Goal: Task Accomplishment & Management: Use online tool/utility

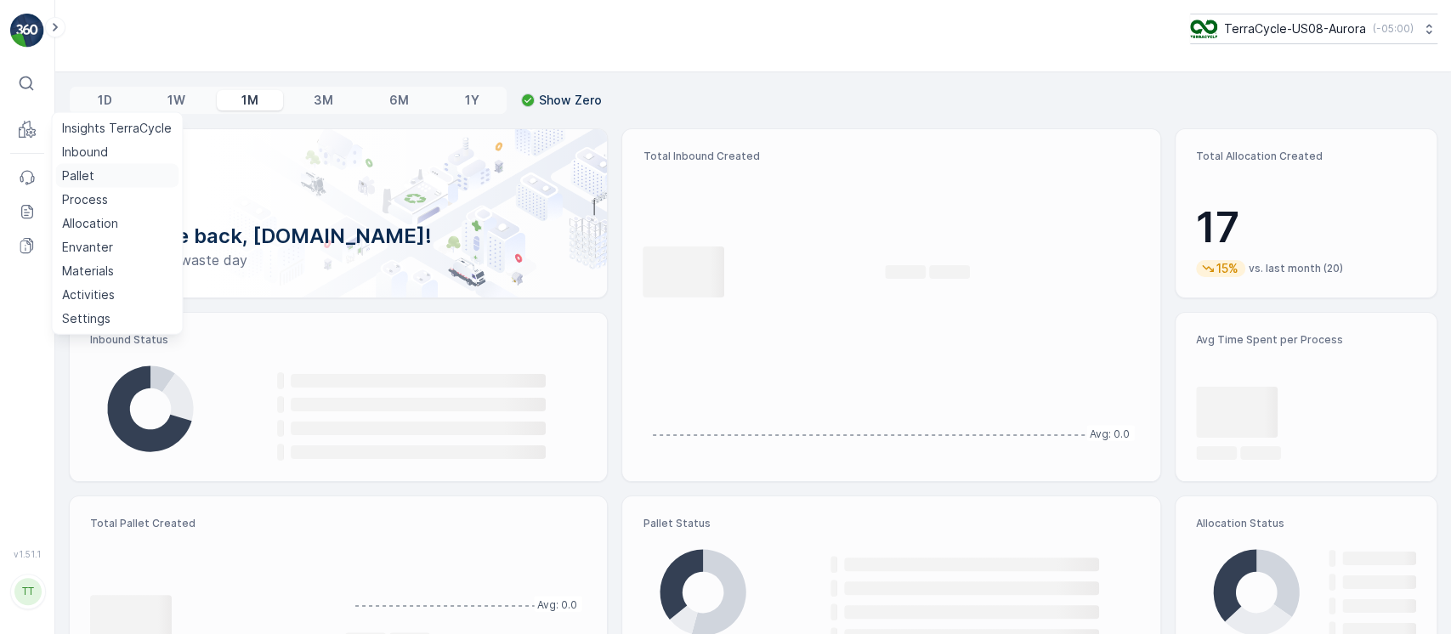
click at [82, 176] on p "Pallet" at bounding box center [78, 175] width 32 height 17
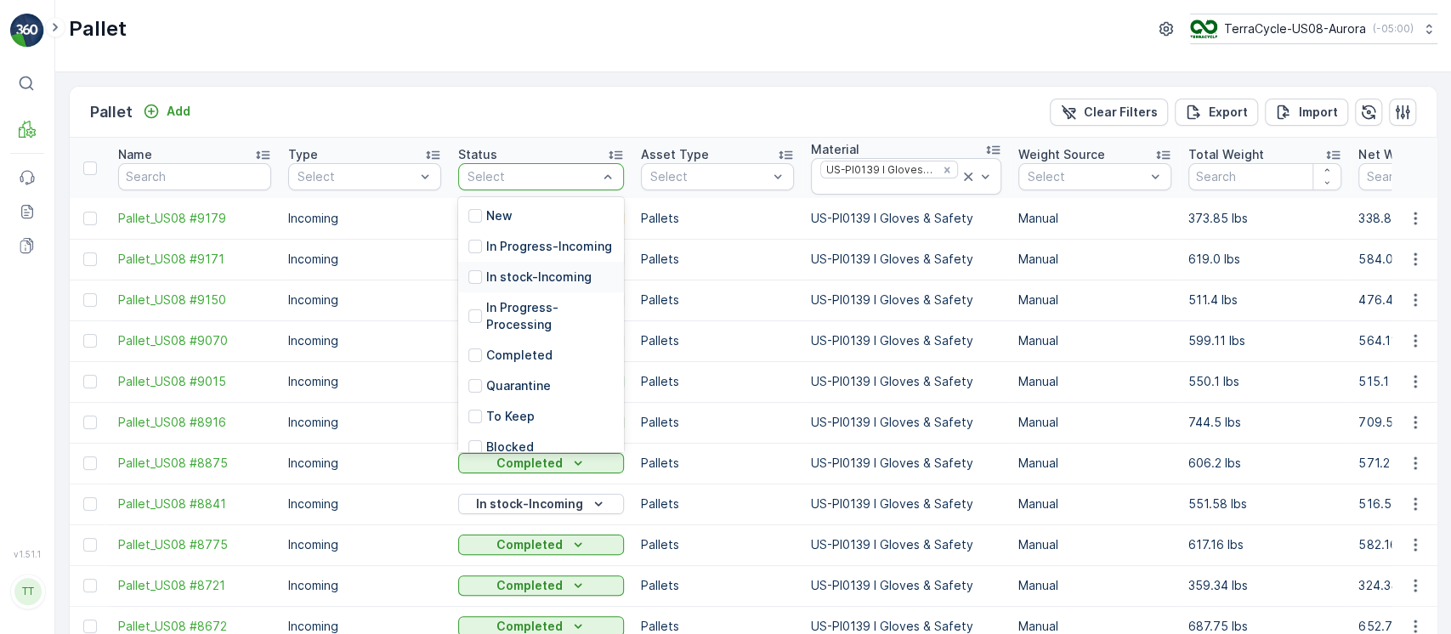
click at [541, 286] on p "In stock-Incoming" at bounding box center [538, 277] width 105 height 17
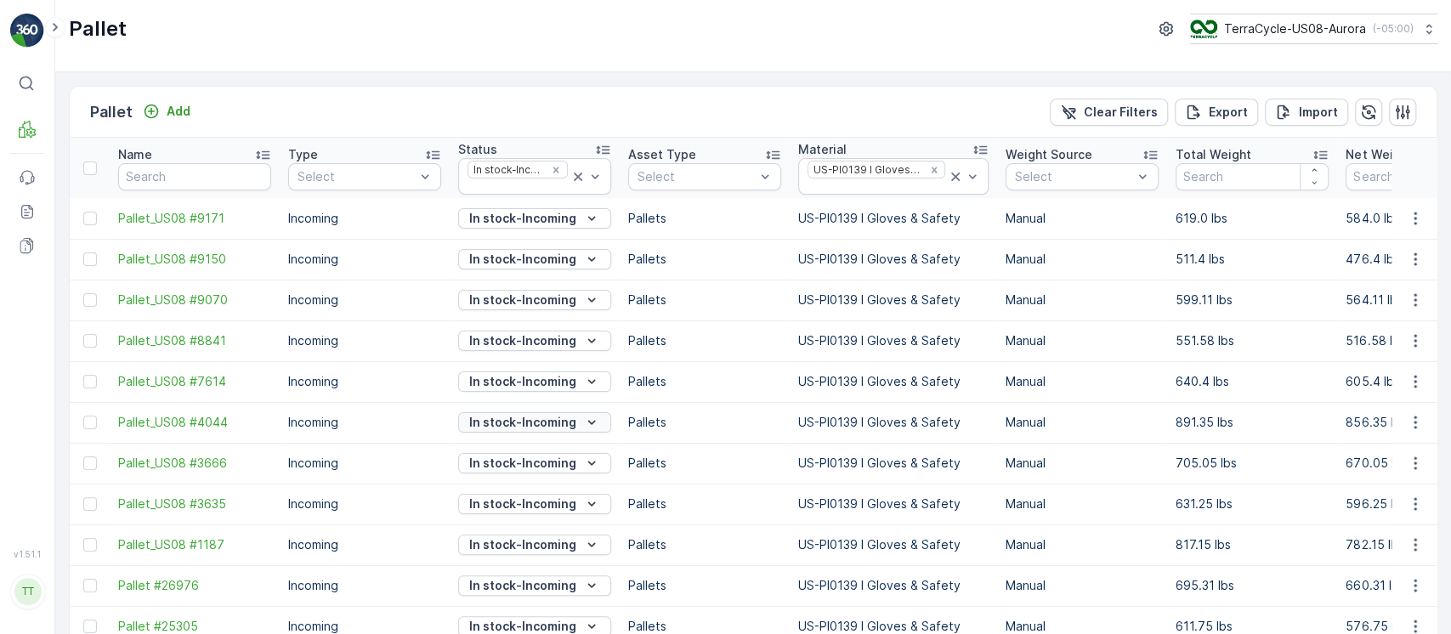
click at [520, 427] on p "In stock-Incoming" at bounding box center [522, 422] width 107 height 17
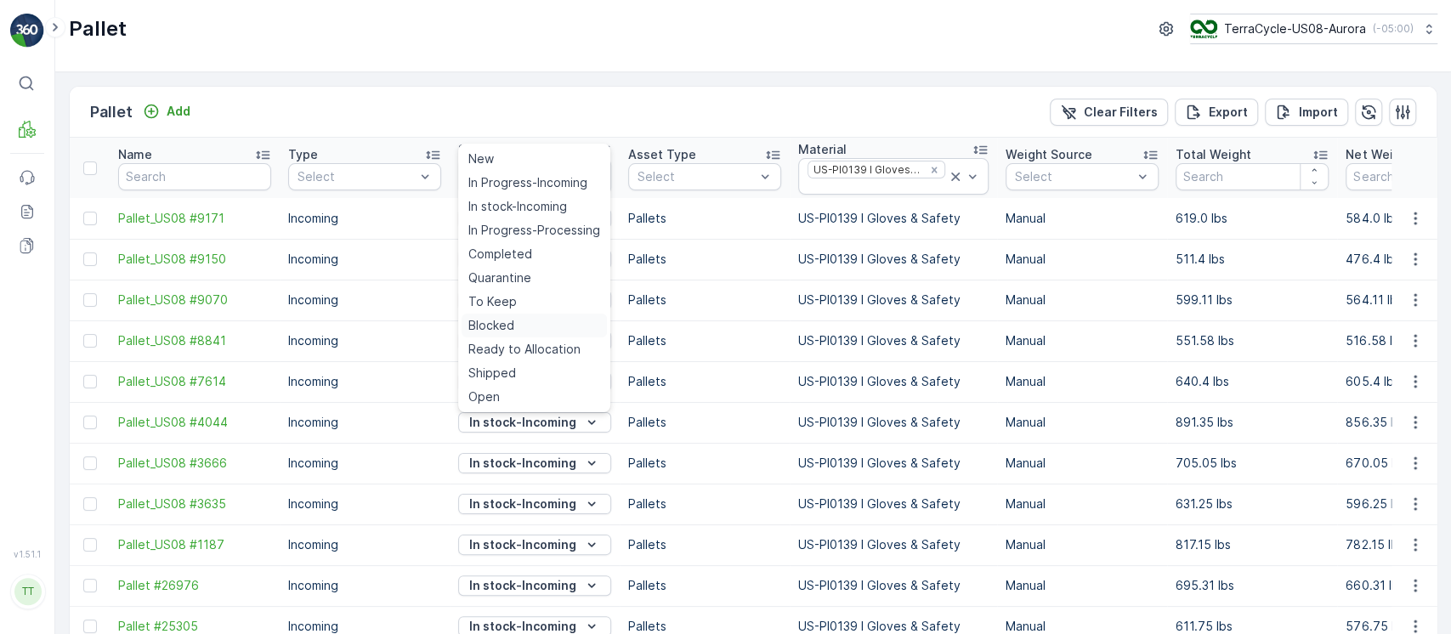
click at [531, 323] on div "Blocked" at bounding box center [534, 326] width 145 height 24
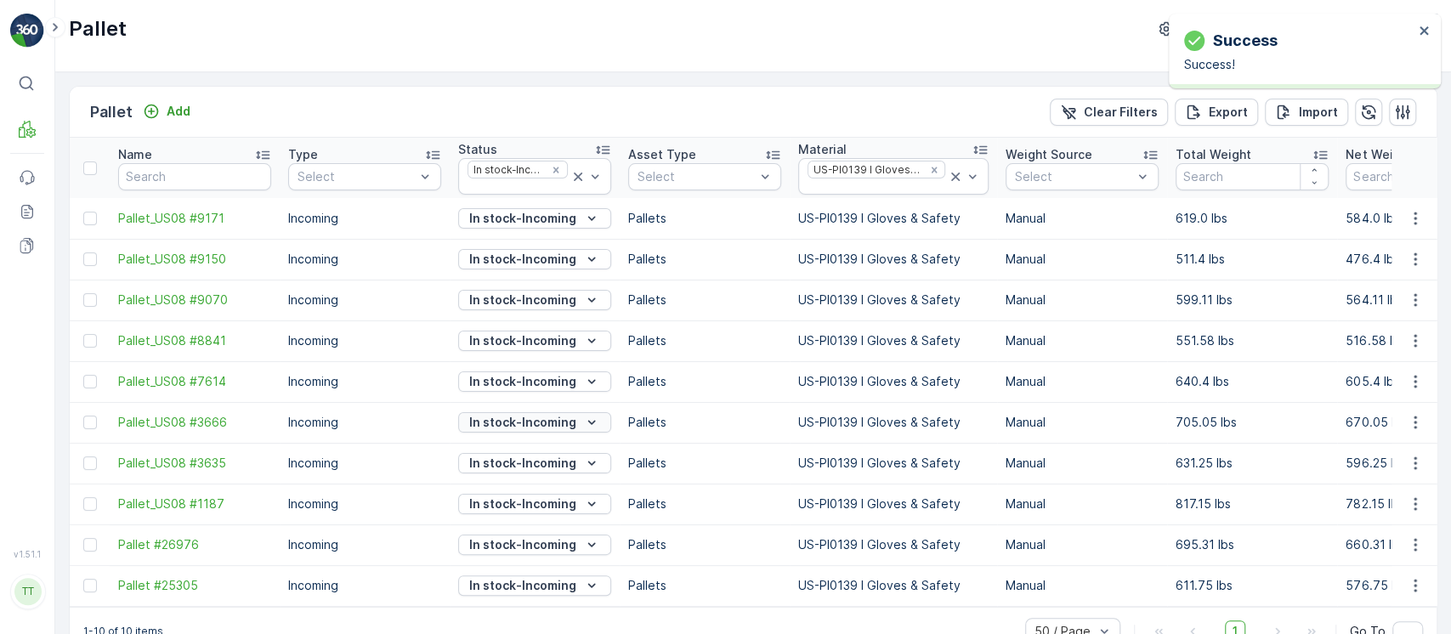
click at [510, 423] on p "In stock-Incoming" at bounding box center [522, 422] width 107 height 17
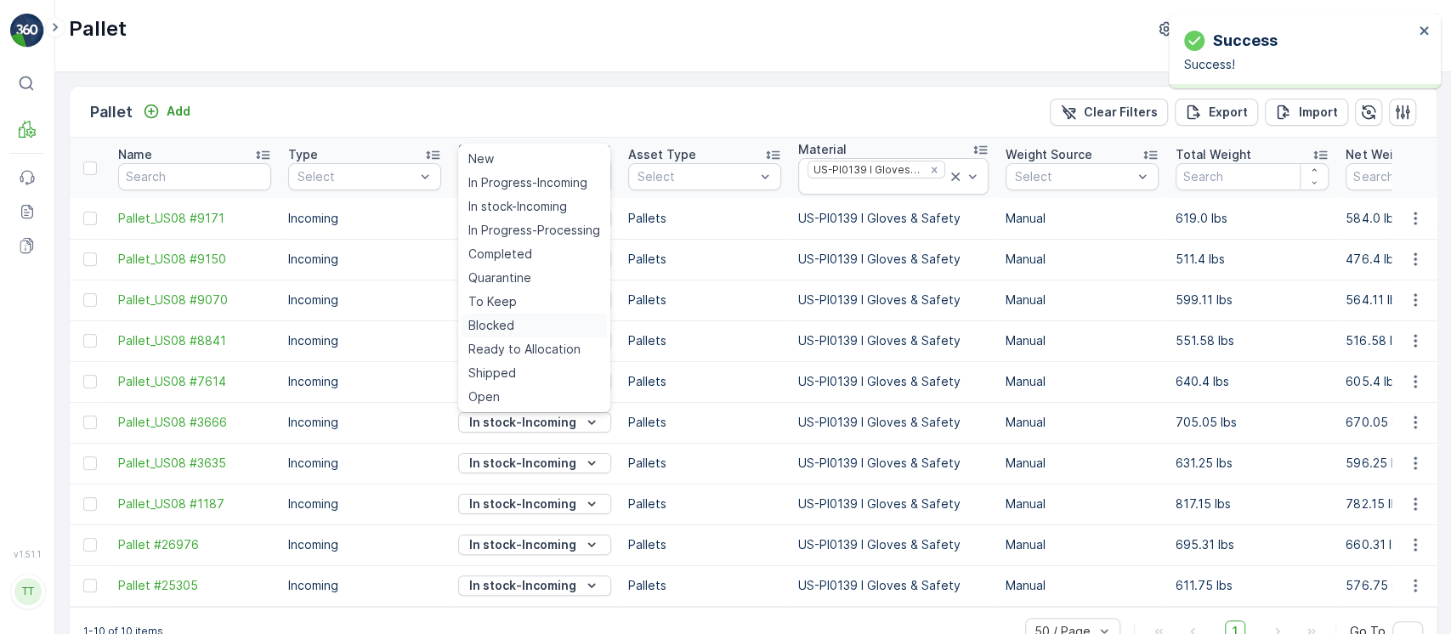
click at [504, 325] on span "Blocked" at bounding box center [491, 325] width 46 height 17
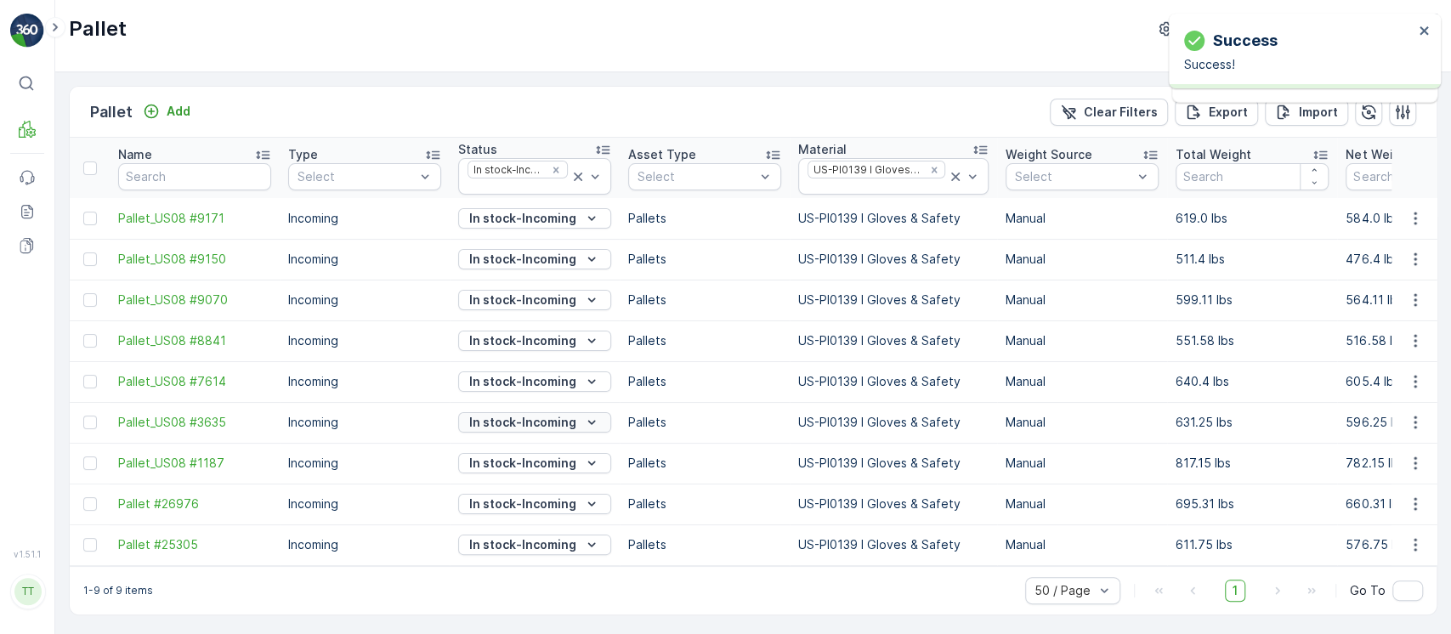
click at [588, 425] on icon "In stock-Incoming" at bounding box center [591, 422] width 17 height 17
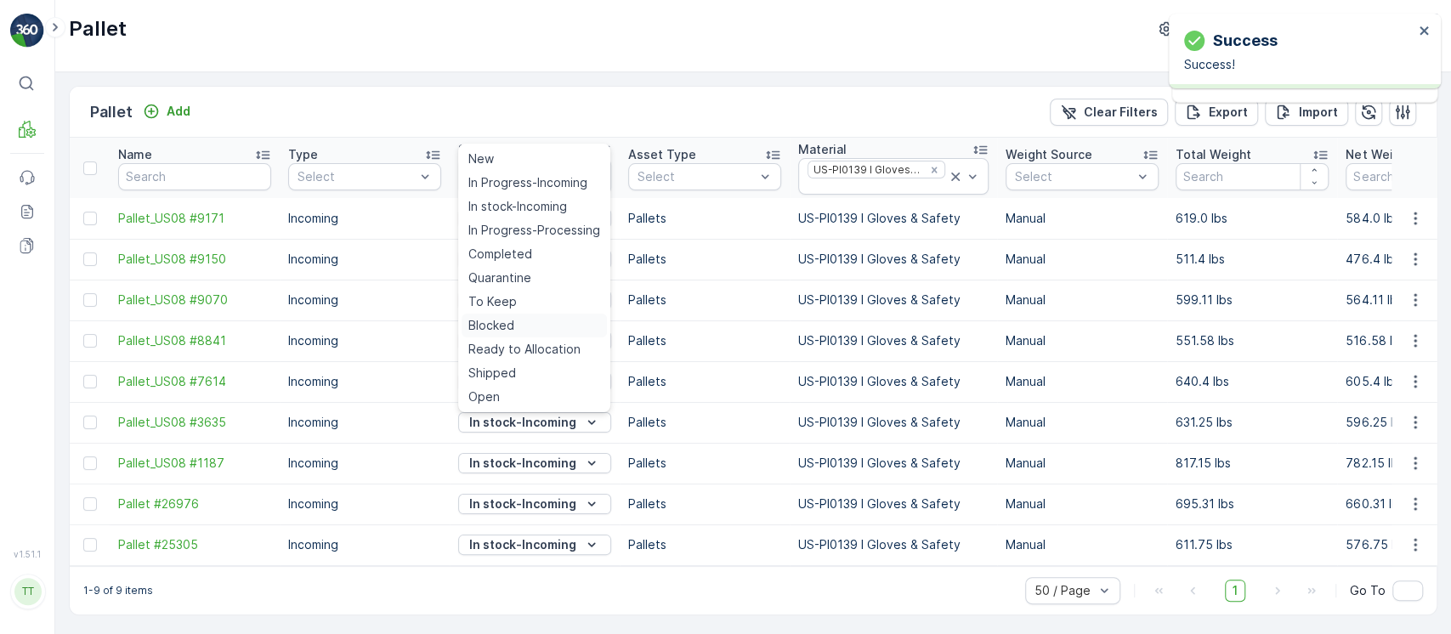
click at [546, 323] on div "Blocked" at bounding box center [534, 326] width 145 height 24
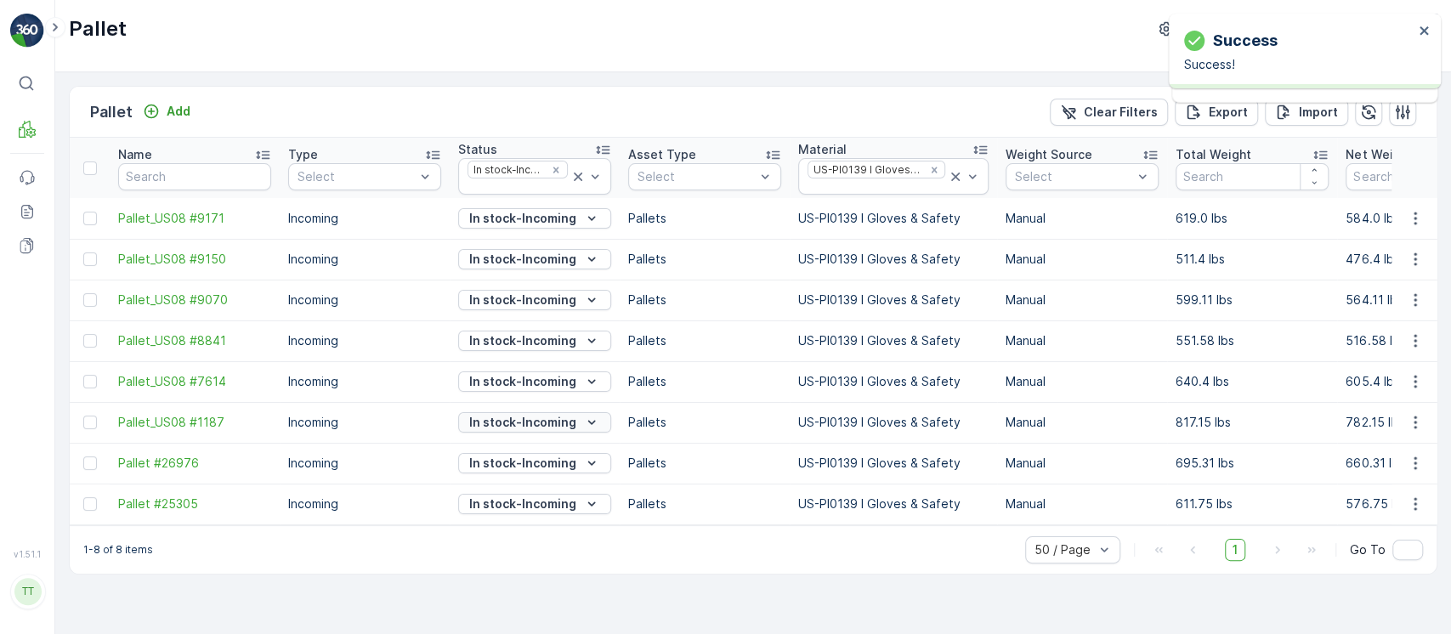
click at [487, 421] on p "In stock-Incoming" at bounding box center [522, 422] width 107 height 17
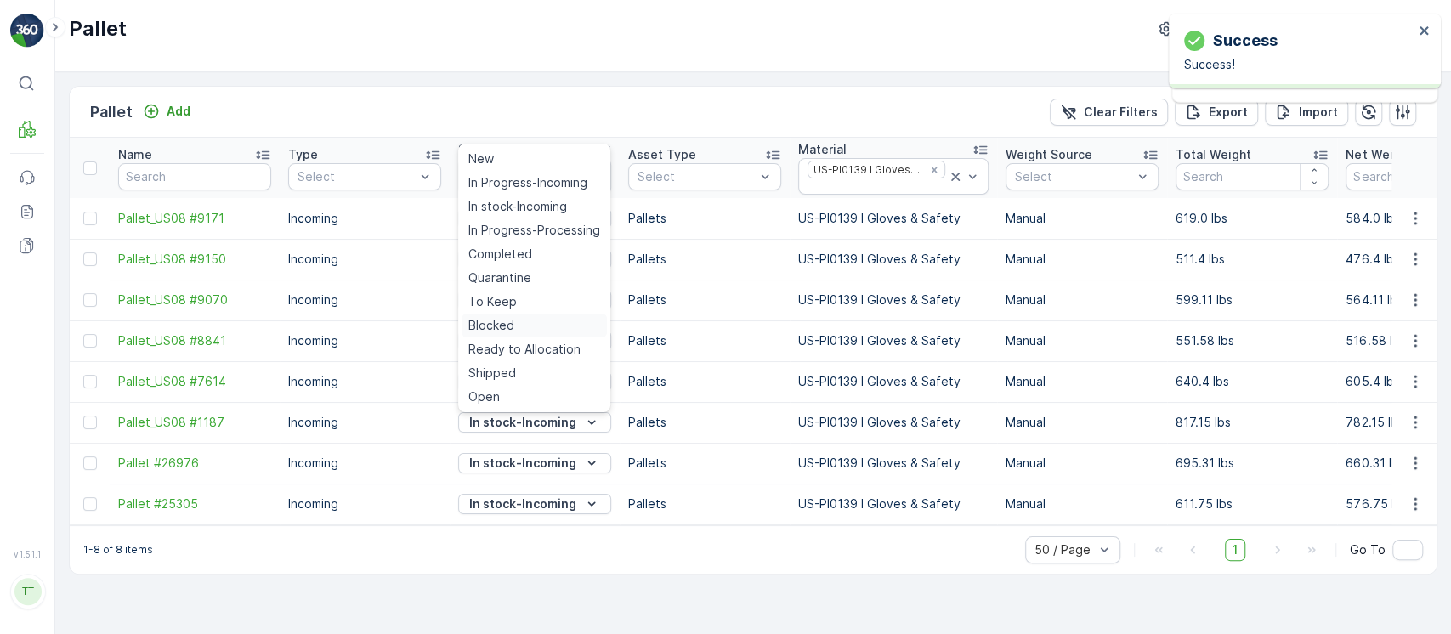
click at [516, 317] on div "Blocked" at bounding box center [534, 326] width 145 height 24
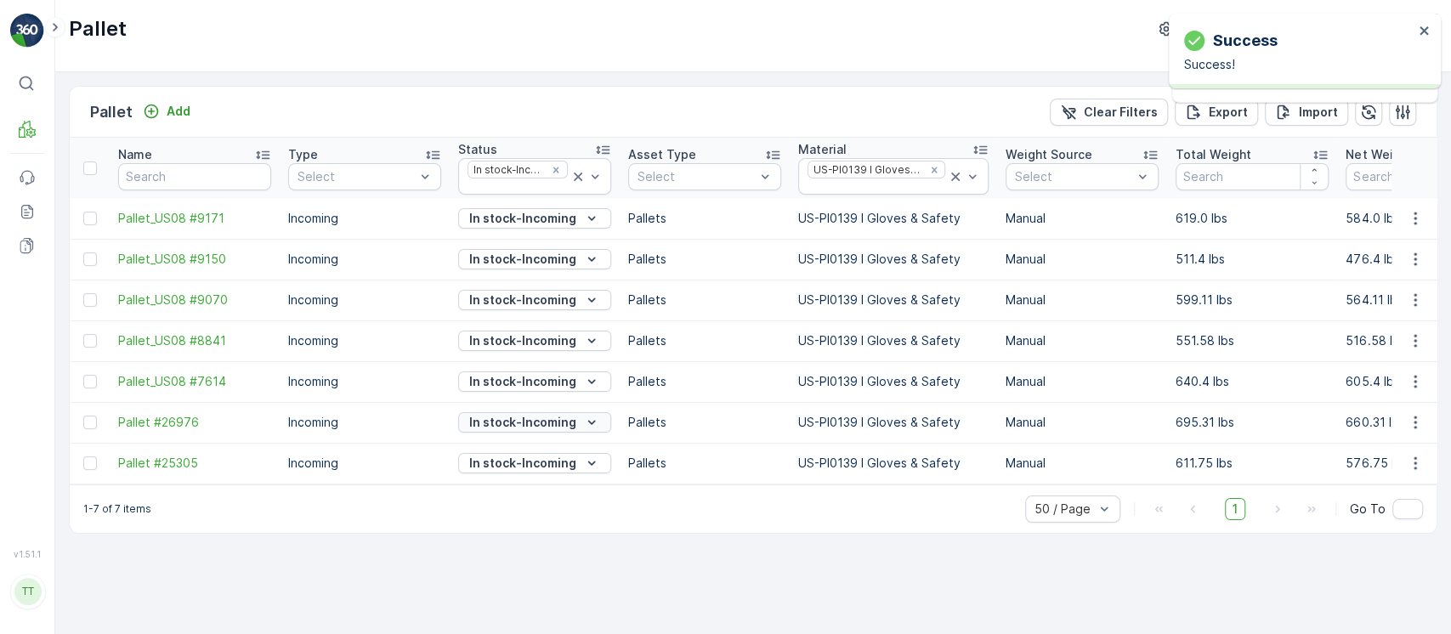
click at [580, 425] on div "In stock-Incoming" at bounding box center [534, 422] width 139 height 17
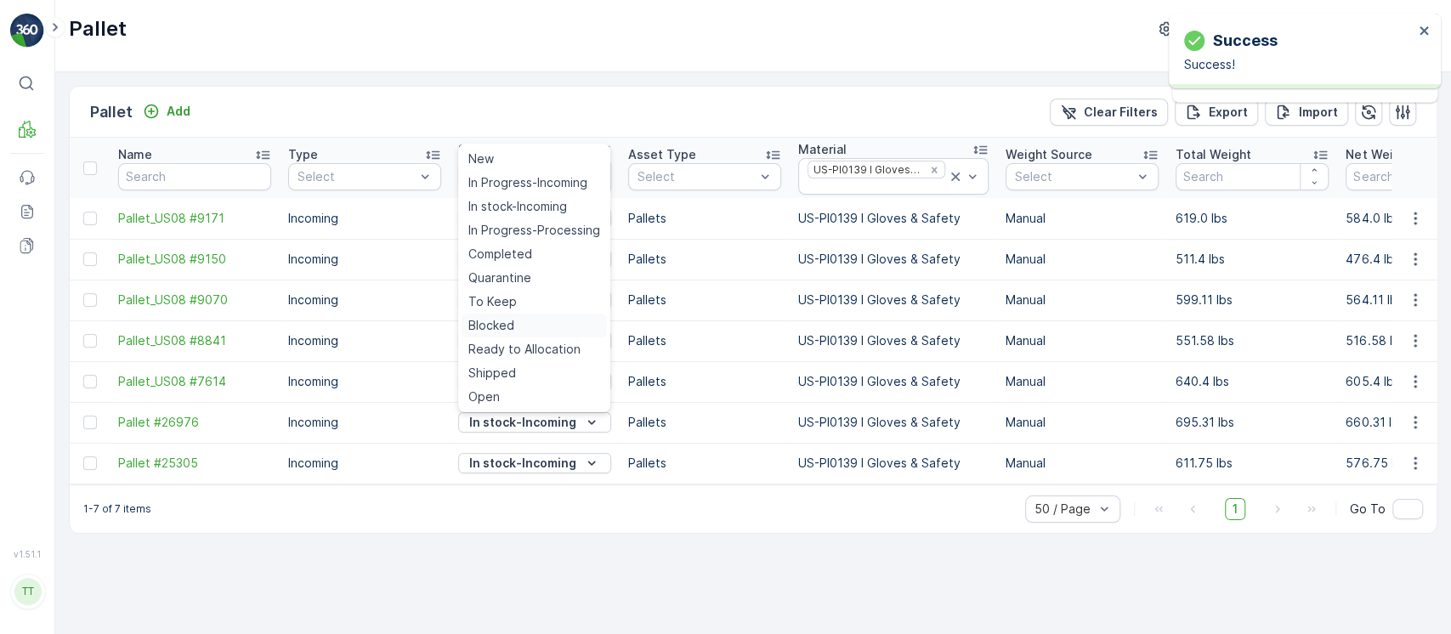
click at [544, 329] on div "Blocked" at bounding box center [534, 326] width 145 height 24
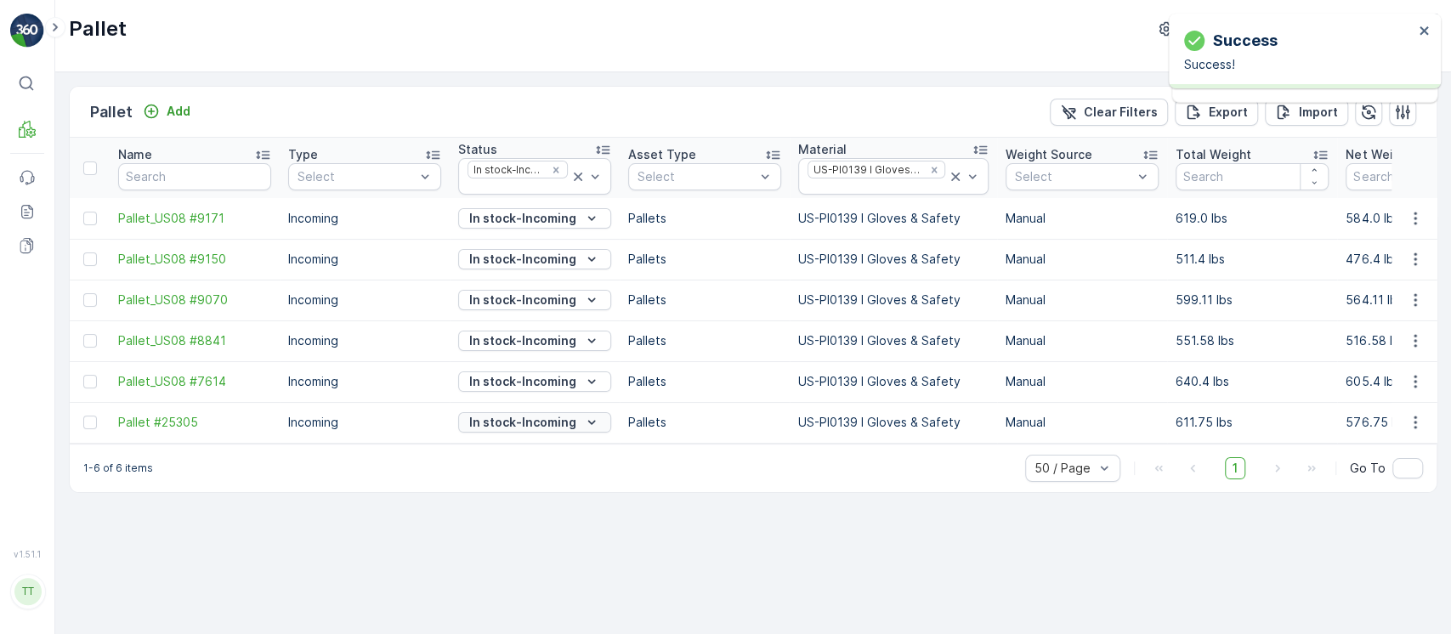
click at [579, 423] on div "In stock-Incoming" at bounding box center [534, 422] width 139 height 17
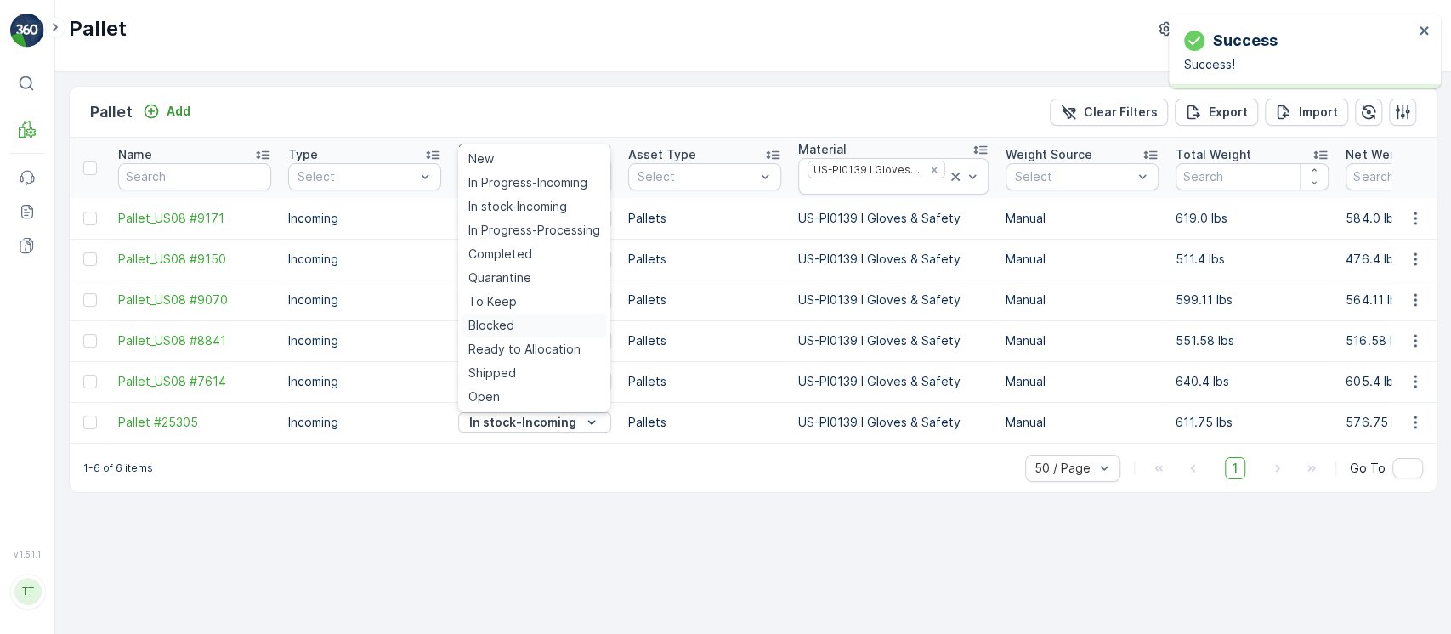
click at [536, 330] on div "Blocked" at bounding box center [534, 326] width 145 height 24
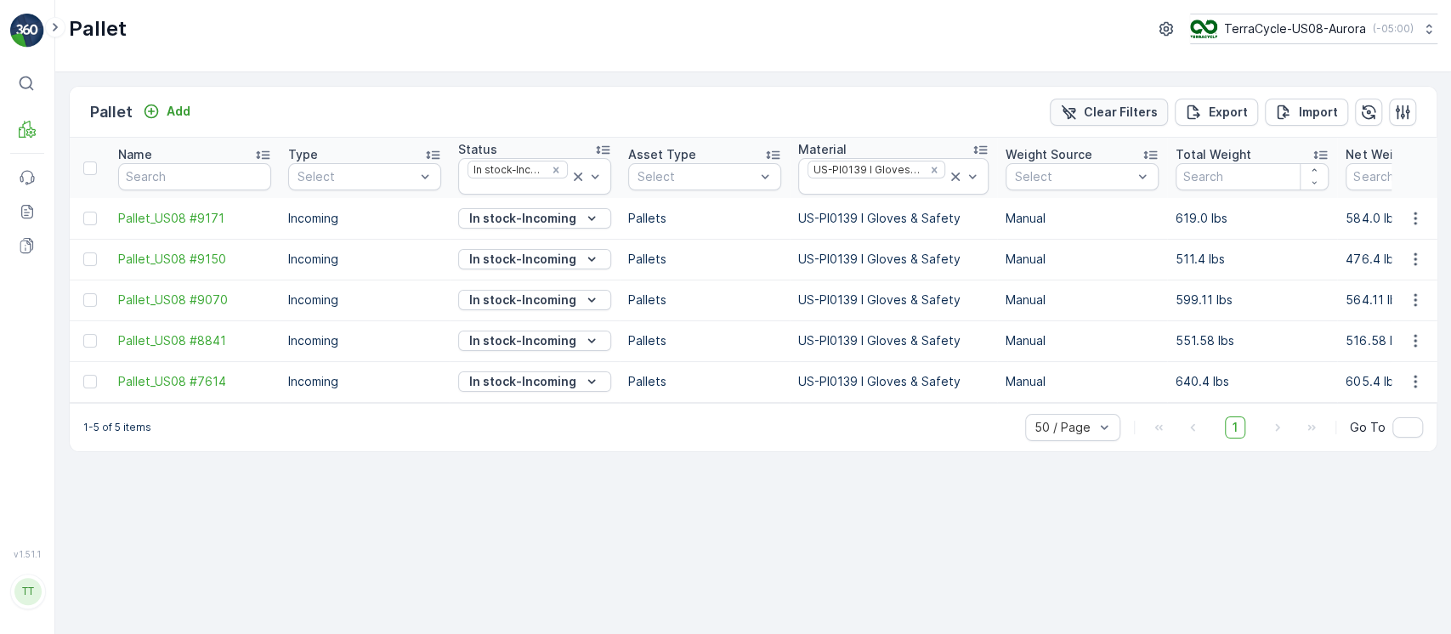
click at [1076, 120] on button "Clear Filters" at bounding box center [1109, 112] width 118 height 27
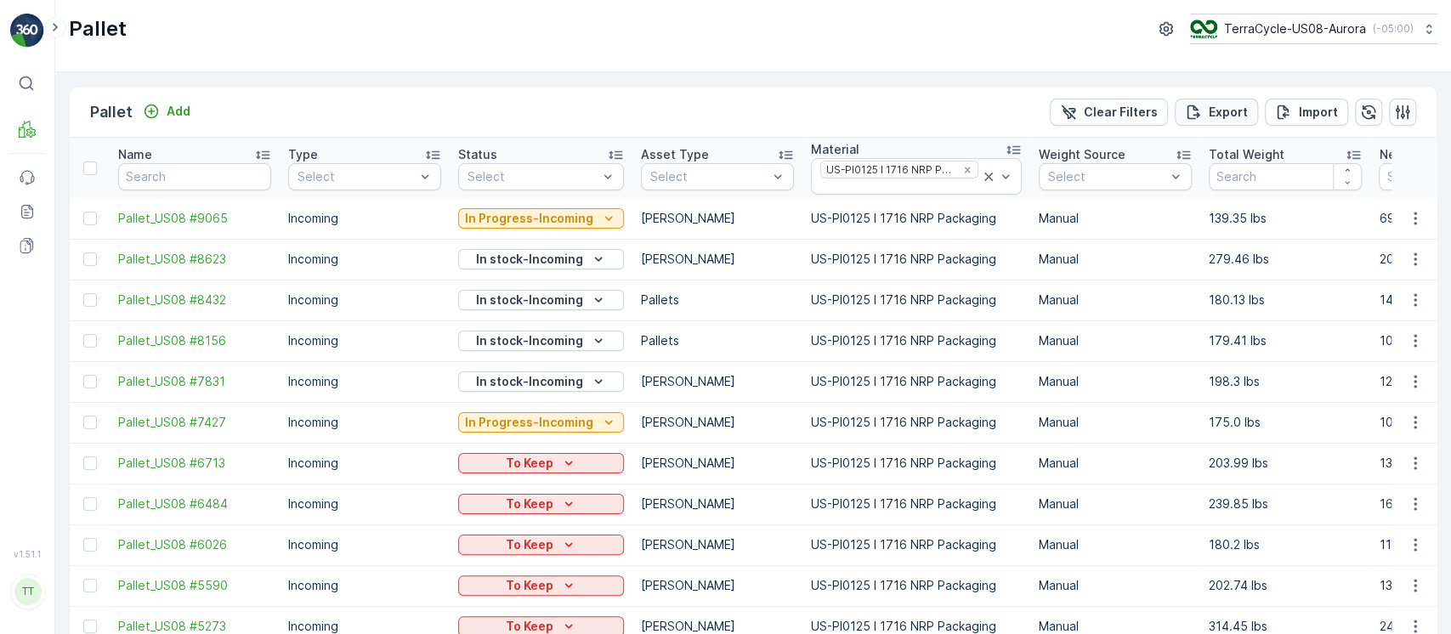
click at [1213, 107] on p "Export" at bounding box center [1228, 112] width 39 height 17
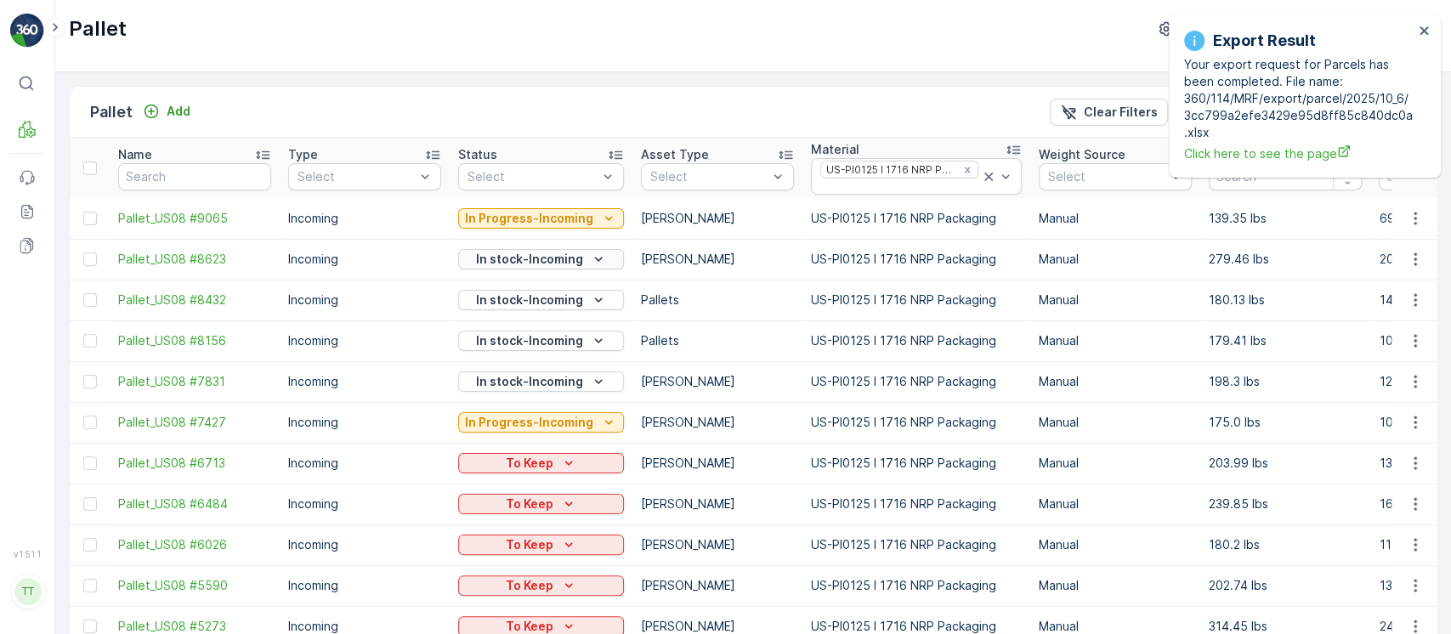
click at [551, 258] on p "In stock-Incoming" at bounding box center [529, 259] width 107 height 17
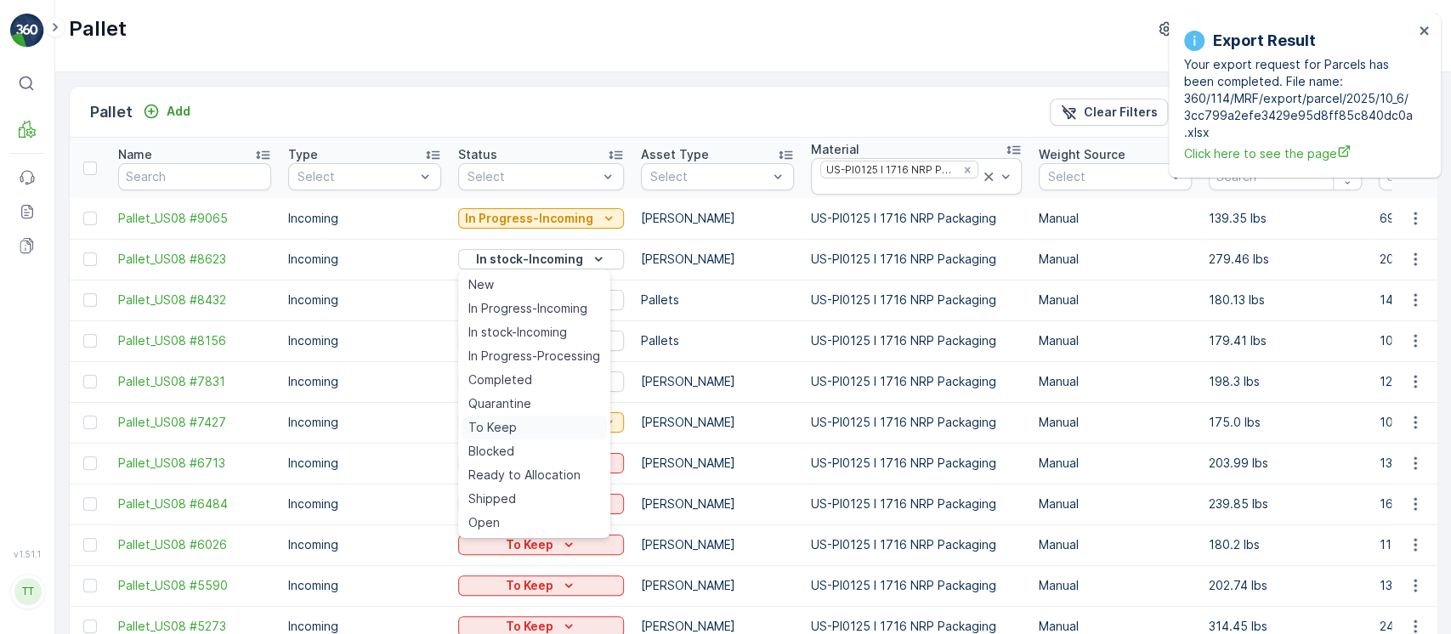
click at [523, 433] on div "To Keep" at bounding box center [534, 428] width 145 height 24
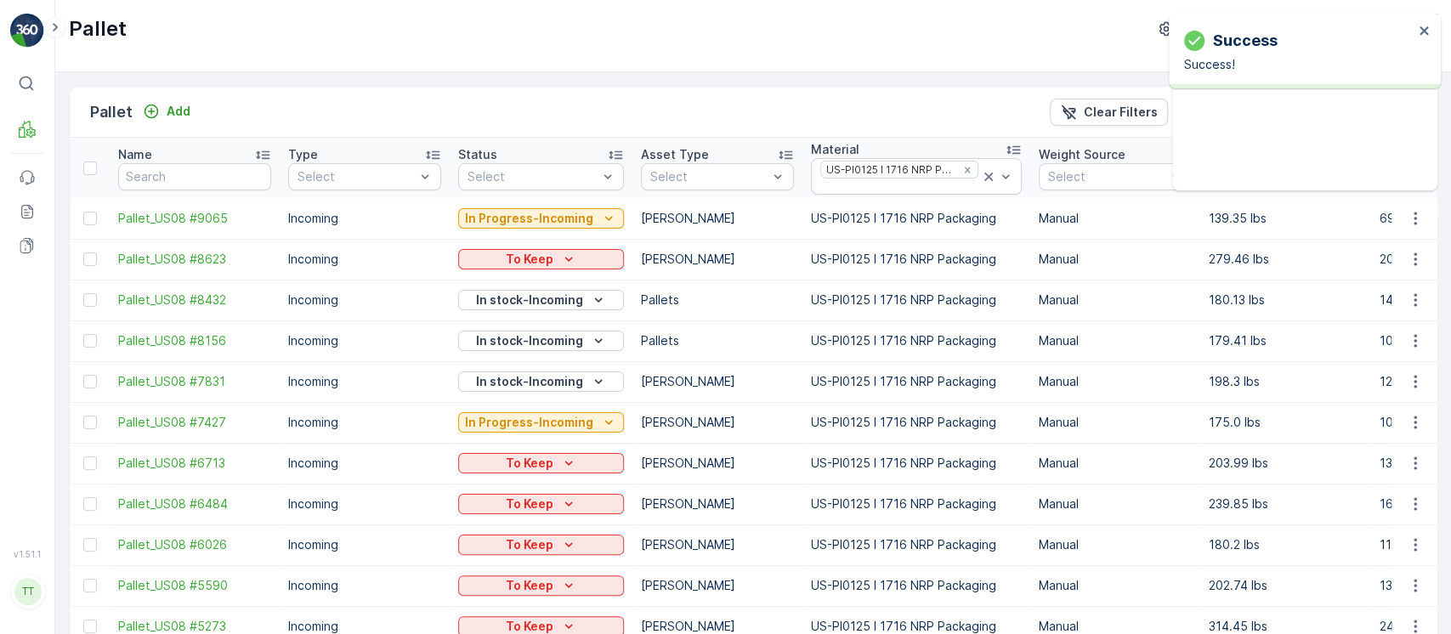
click at [528, 299] on p "In stock-Incoming" at bounding box center [529, 300] width 107 height 17
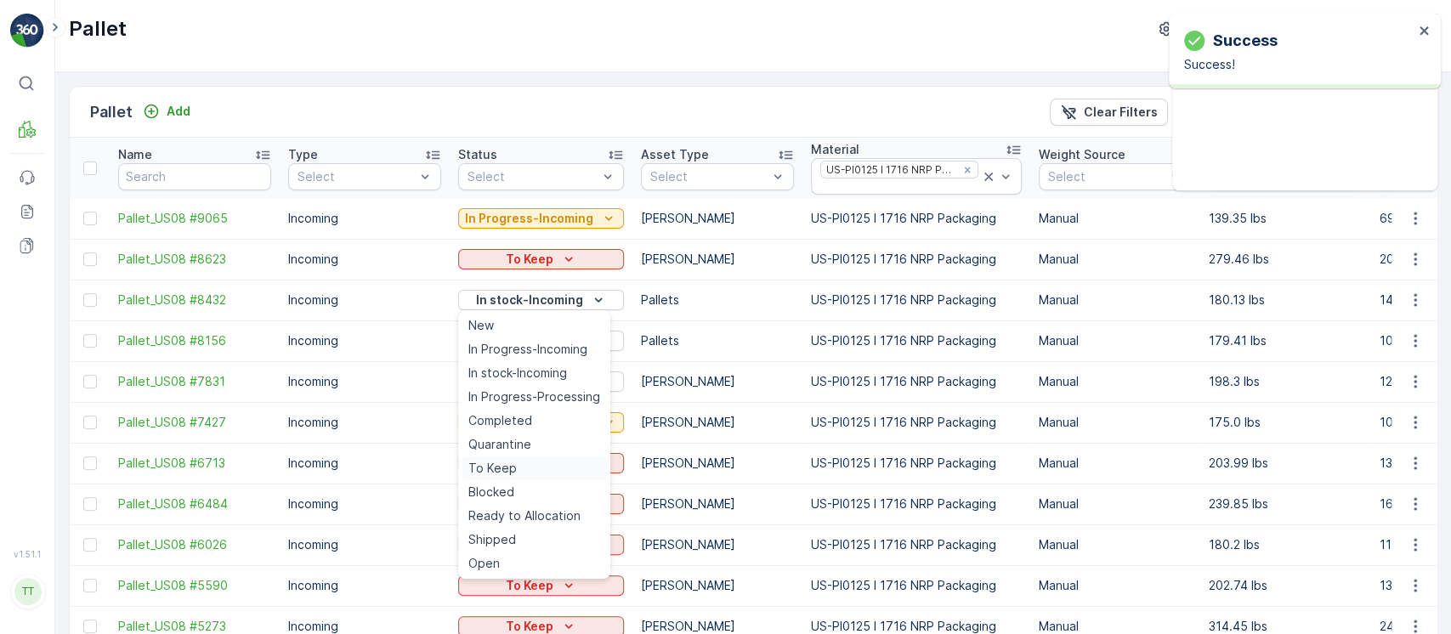
click at [512, 468] on span "To Keep" at bounding box center [492, 468] width 48 height 17
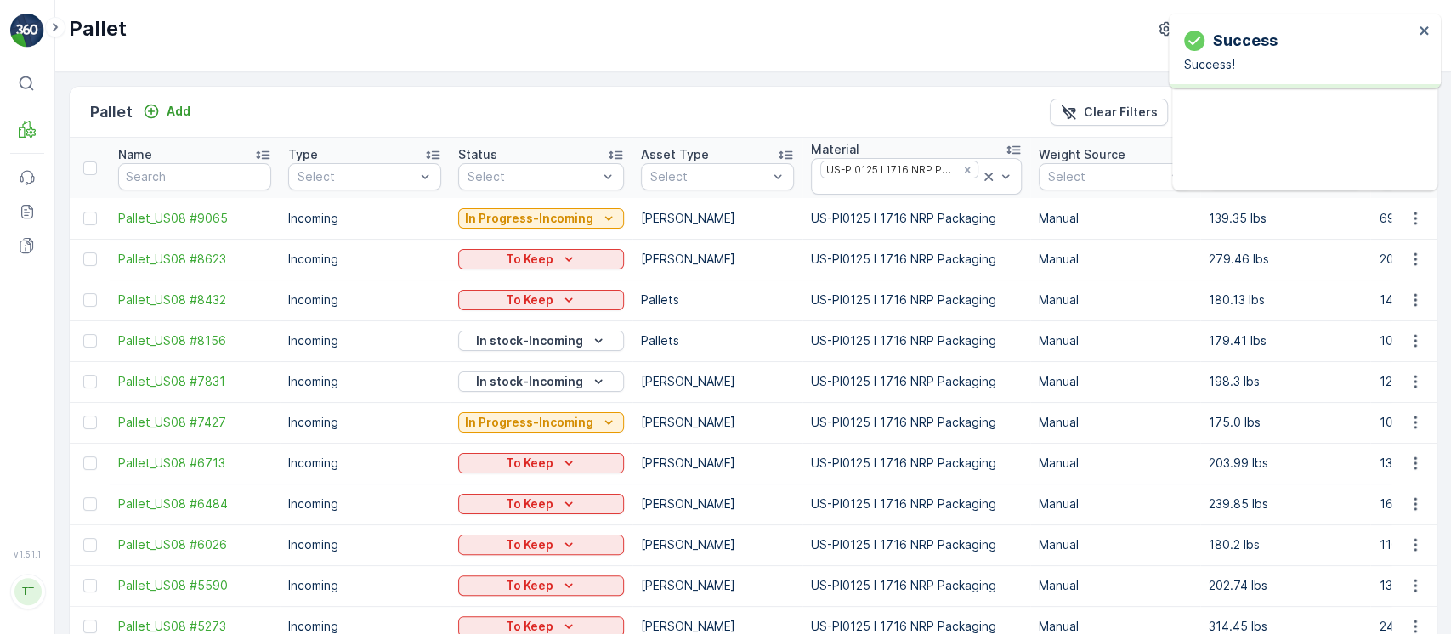
click at [543, 343] on p "In stock-Incoming" at bounding box center [529, 340] width 107 height 17
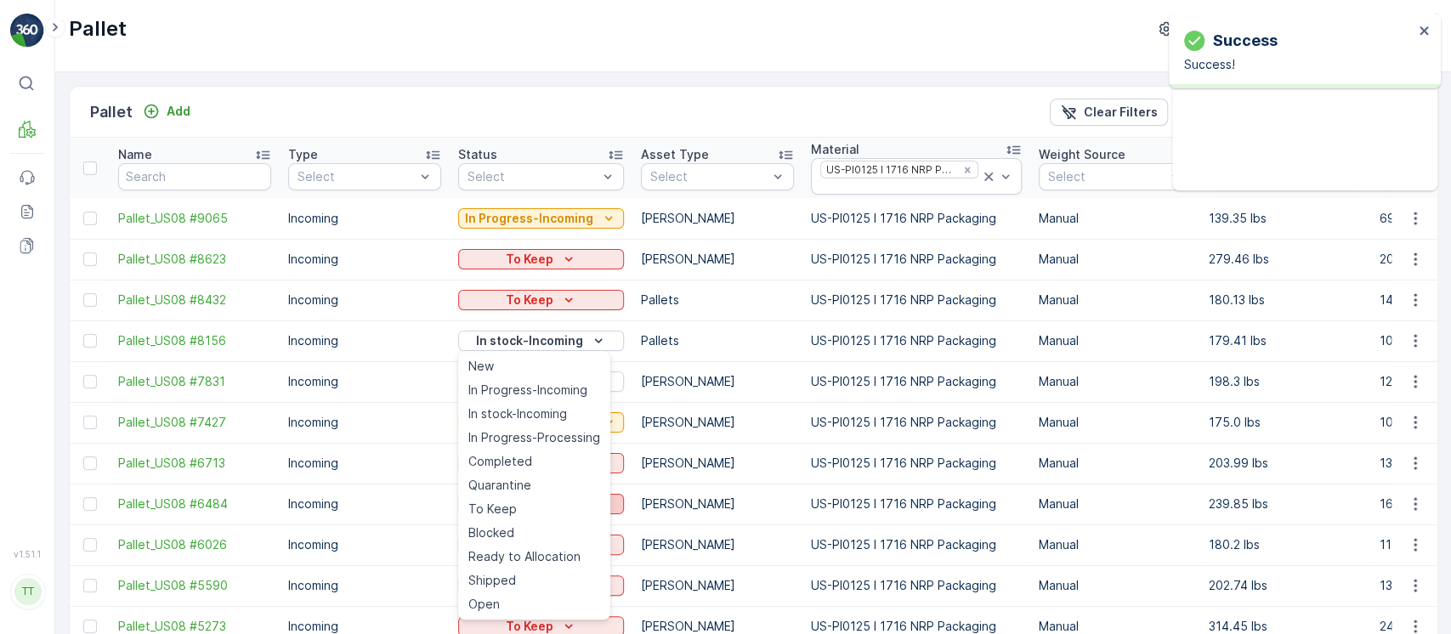
click at [542, 504] on div "To Keep" at bounding box center [534, 509] width 145 height 24
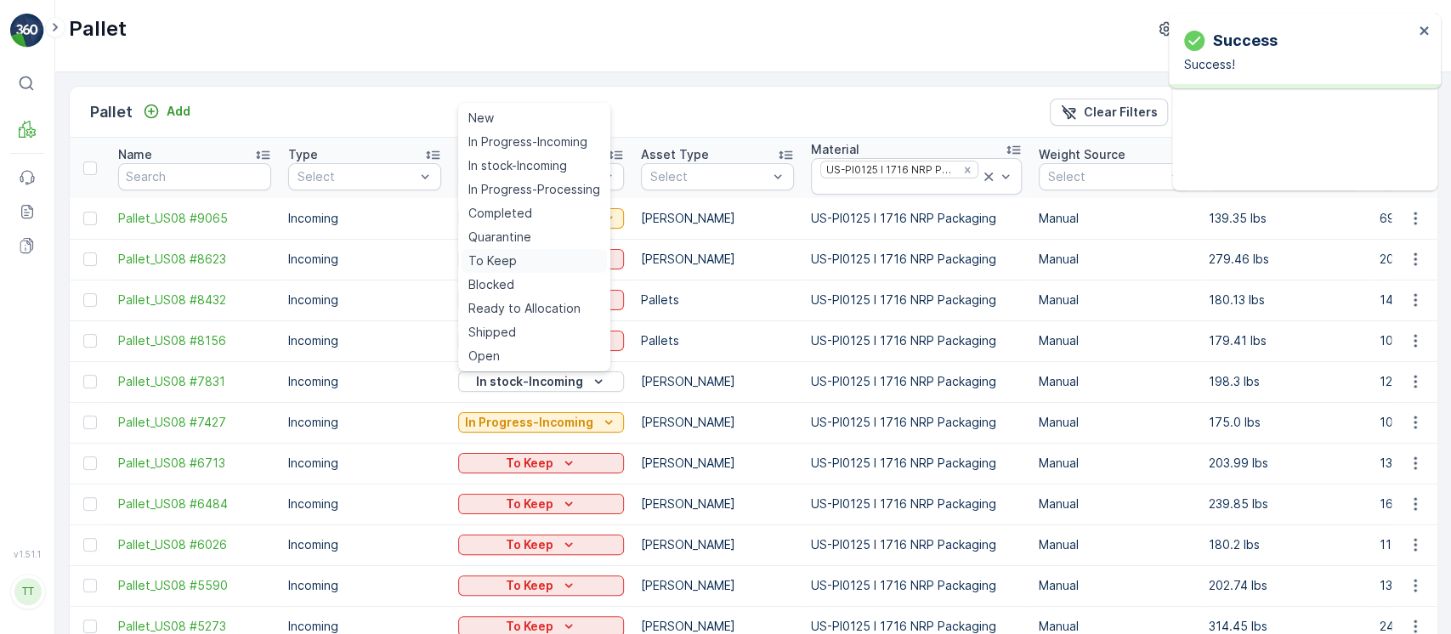
click at [494, 257] on span "To Keep" at bounding box center [492, 261] width 48 height 17
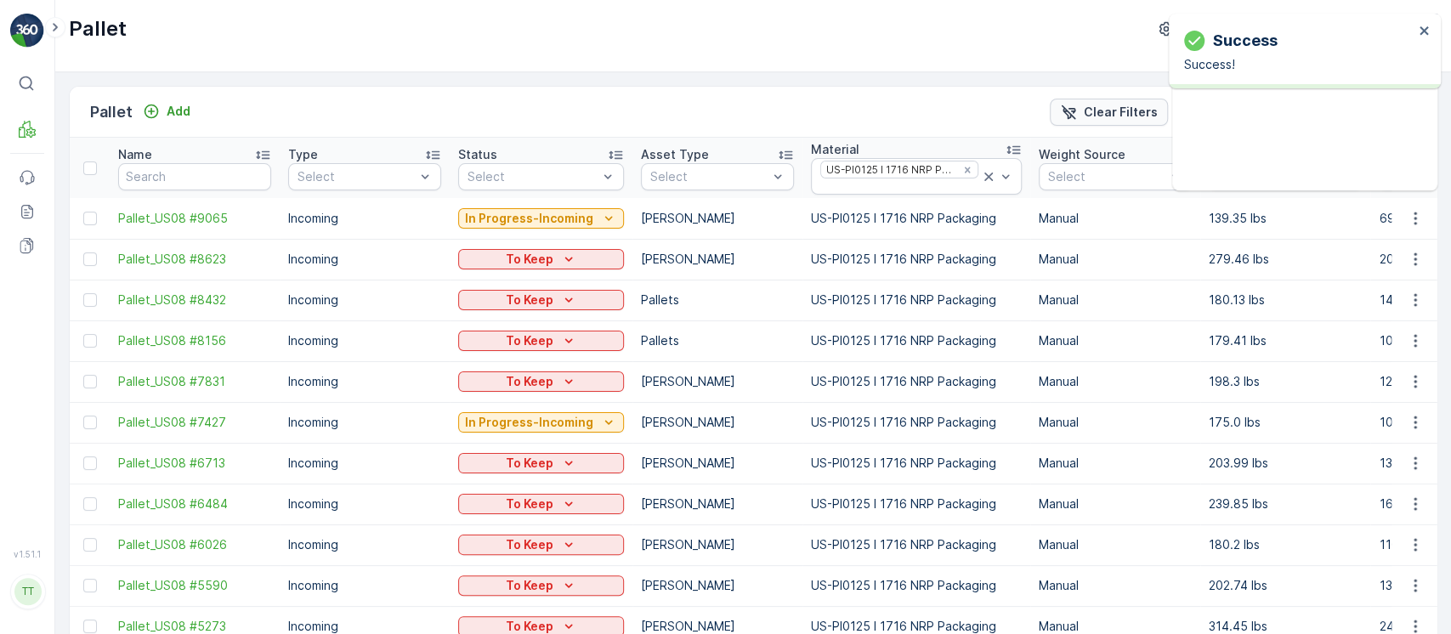
click at [1092, 110] on p "Clear Filters" at bounding box center [1121, 112] width 74 height 17
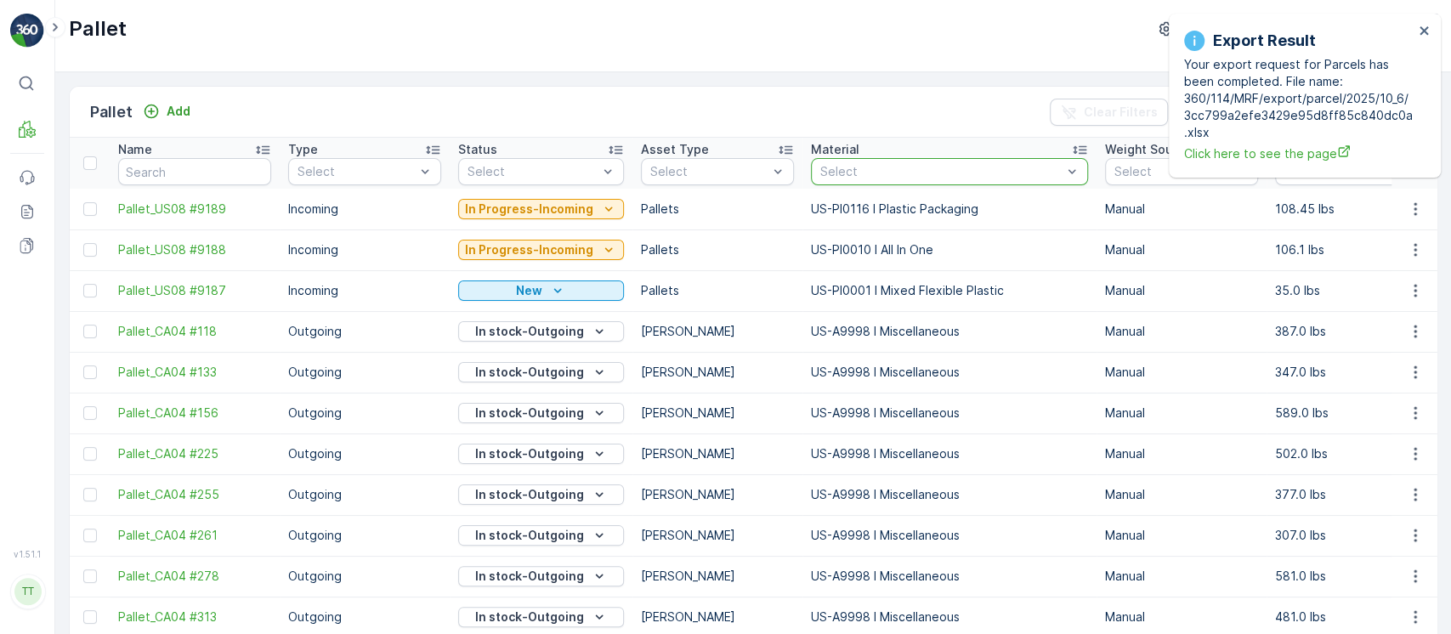
click at [898, 175] on div at bounding box center [941, 172] width 245 height 14
click at [871, 173] on div at bounding box center [941, 172] width 245 height 14
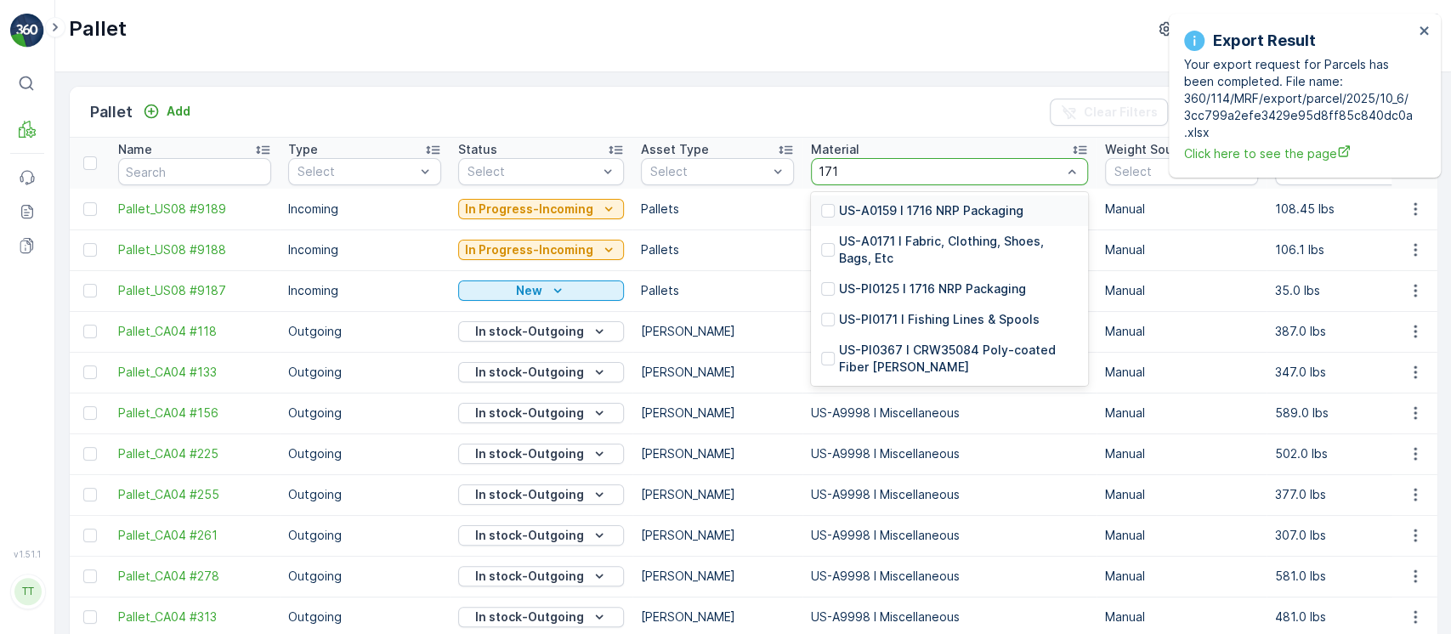
type input "1716"
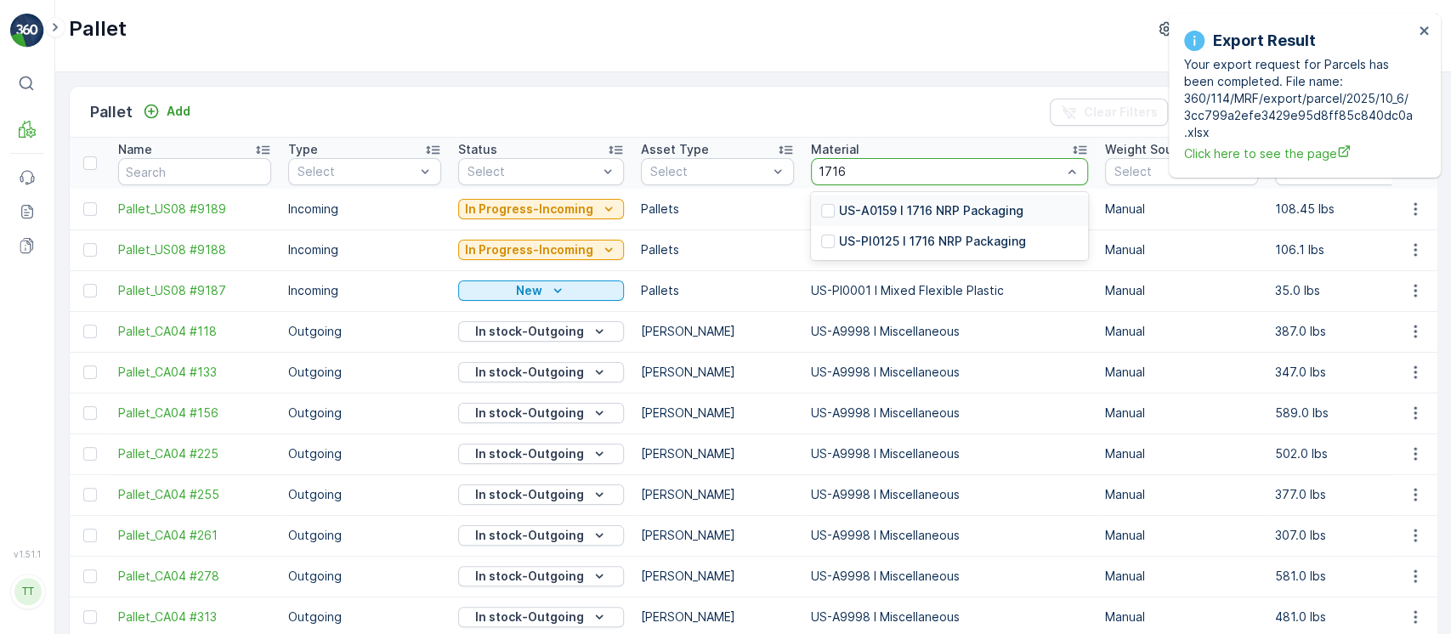
click at [922, 216] on p "US-A0159 I 1716 NRP Packaging" at bounding box center [931, 210] width 184 height 17
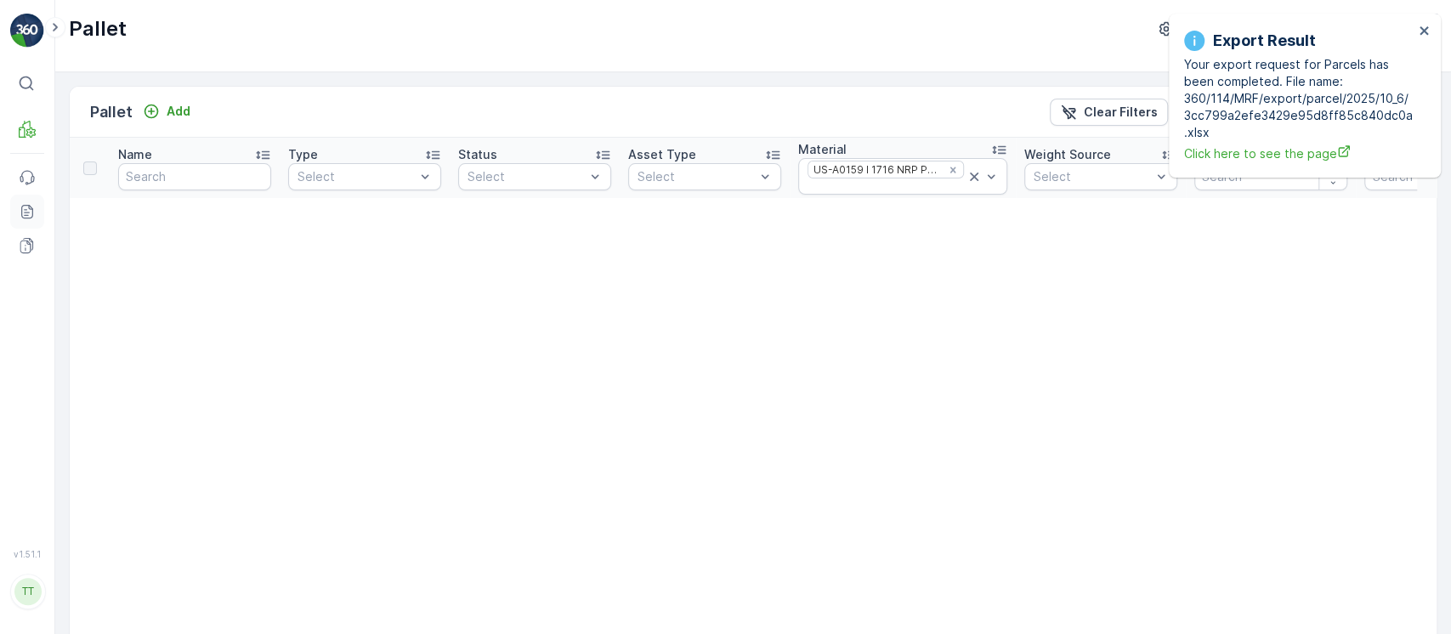
click at [29, 207] on icon at bounding box center [30, 206] width 3 height 3
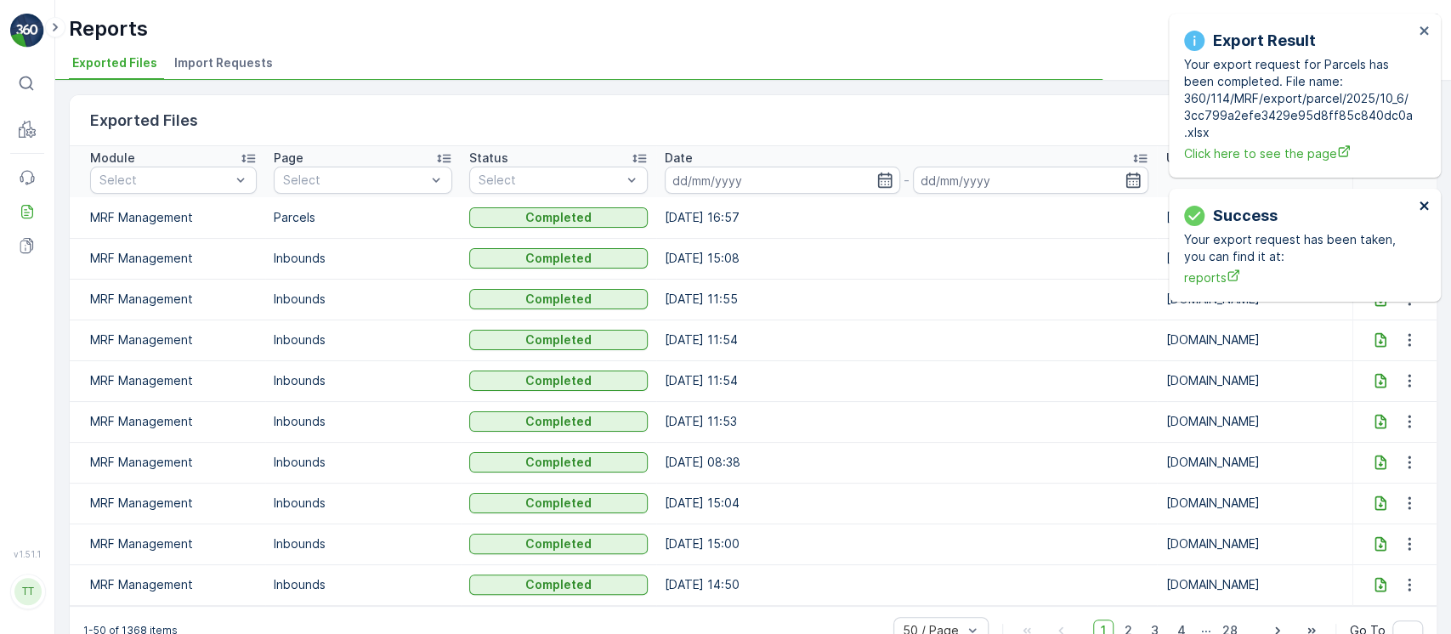
click at [1423, 202] on icon "close" at bounding box center [1425, 206] width 12 height 14
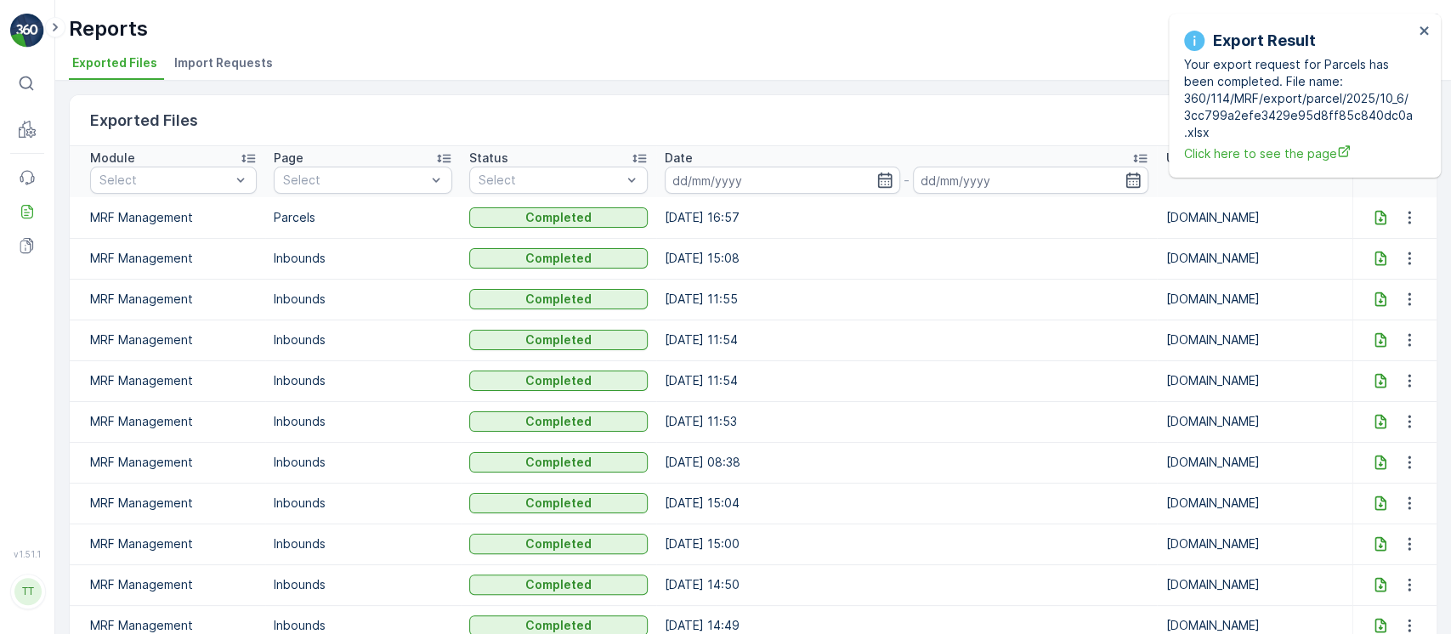
click at [1383, 216] on div at bounding box center [1380, 217] width 27 height 17
